Goal: Task Accomplishment & Management: Complete application form

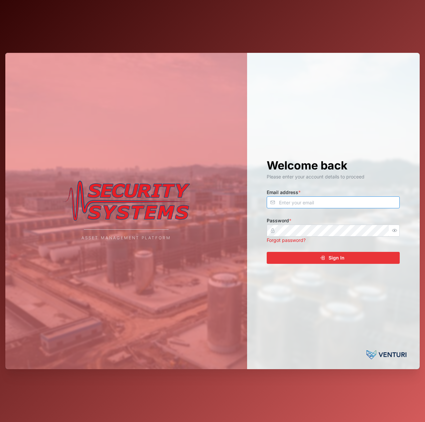
click at [337, 199] on input "Email address *" at bounding box center [333, 202] width 133 height 12
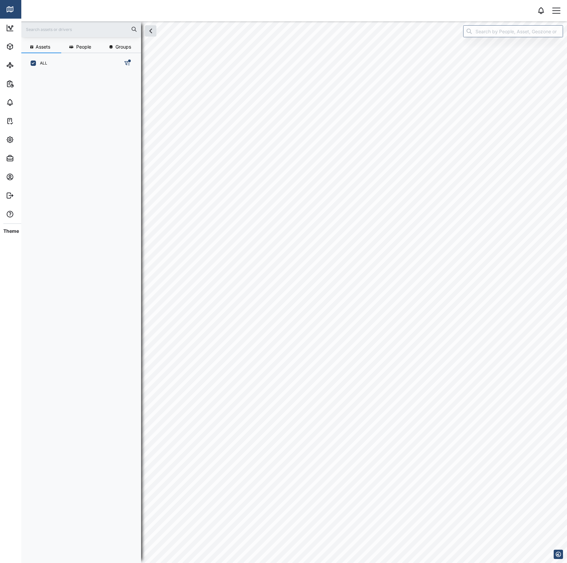
scroll to position [479, 102]
